Goal: Information Seeking & Learning: Learn about a topic

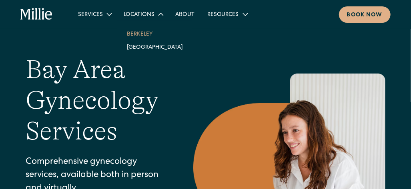
click at [138, 32] on link "Berkeley" at bounding box center [155, 33] width 69 height 13
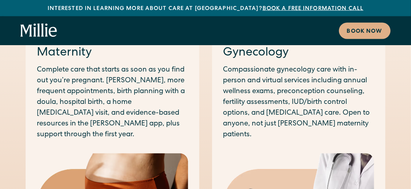
scroll to position [440, 0]
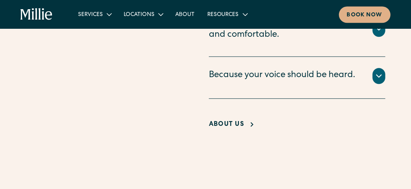
scroll to position [1028, 0]
